Goal: Navigation & Orientation: Go to known website

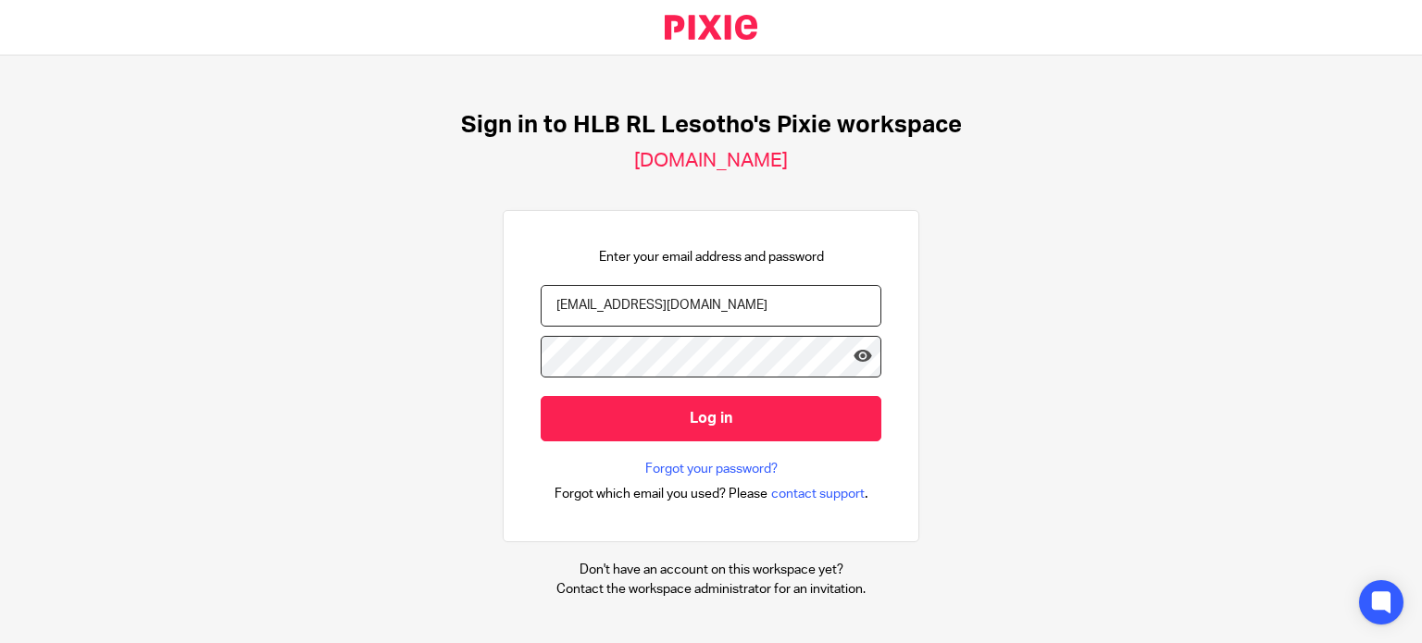
type input "[EMAIL_ADDRESS][DOMAIN_NAME]"
click at [856, 355] on icon at bounding box center [863, 356] width 19 height 19
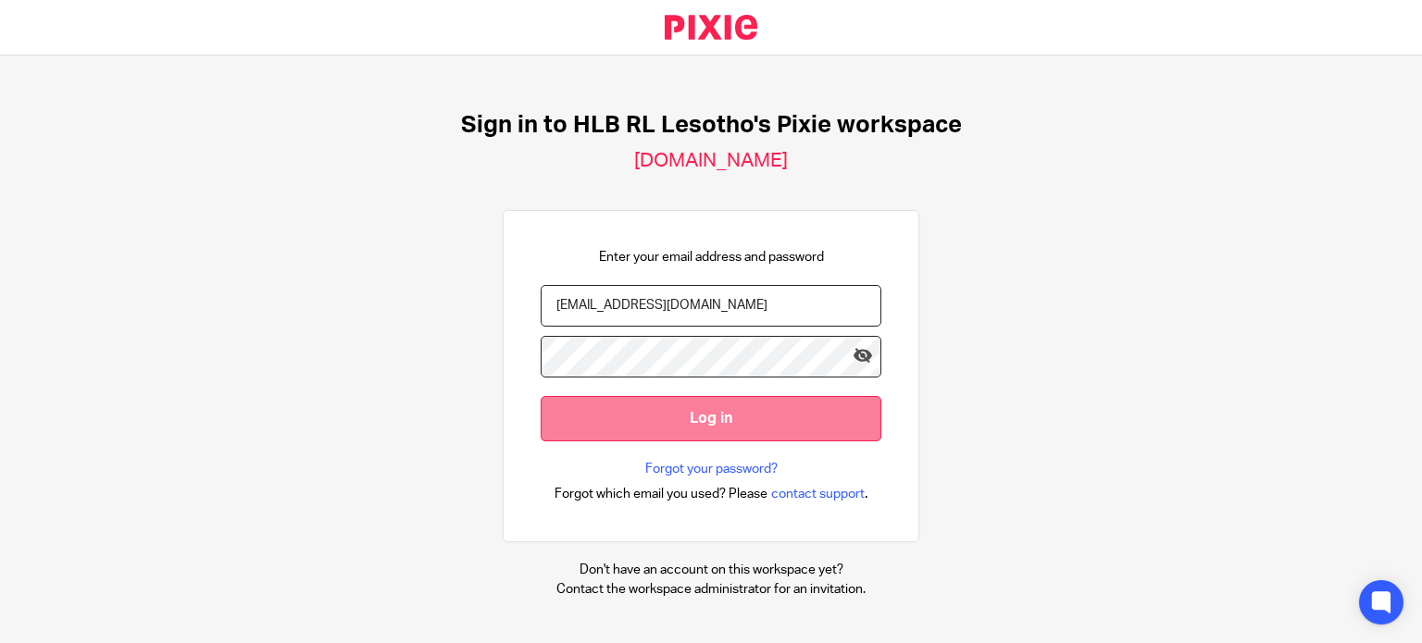
click at [737, 410] on input "Log in" at bounding box center [711, 418] width 341 height 45
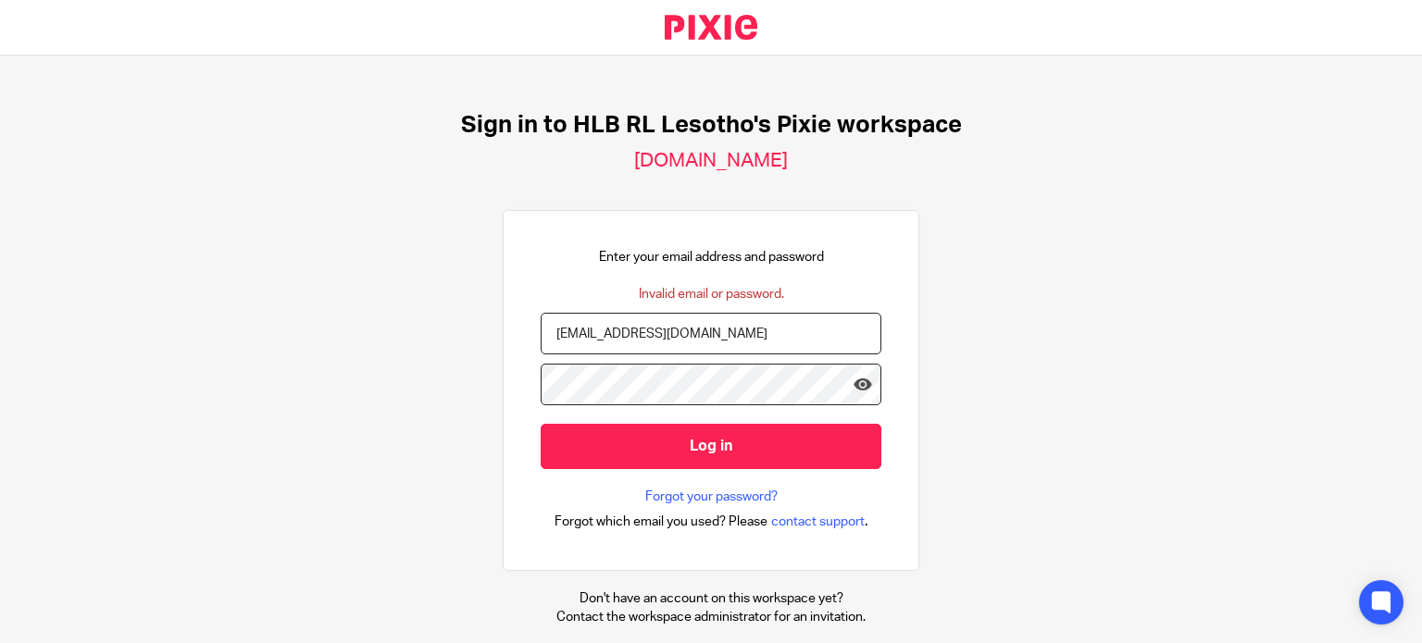
click at [640, 331] on input "[EMAIL_ADDRESS][DOMAIN_NAME]" at bounding box center [711, 334] width 341 height 42
type input "[EMAIL_ADDRESS][DOMAIN_NAME]"
click at [541, 424] on input "Log in" at bounding box center [711, 446] width 341 height 45
